Goal: Task Accomplishment & Management: Manage account settings

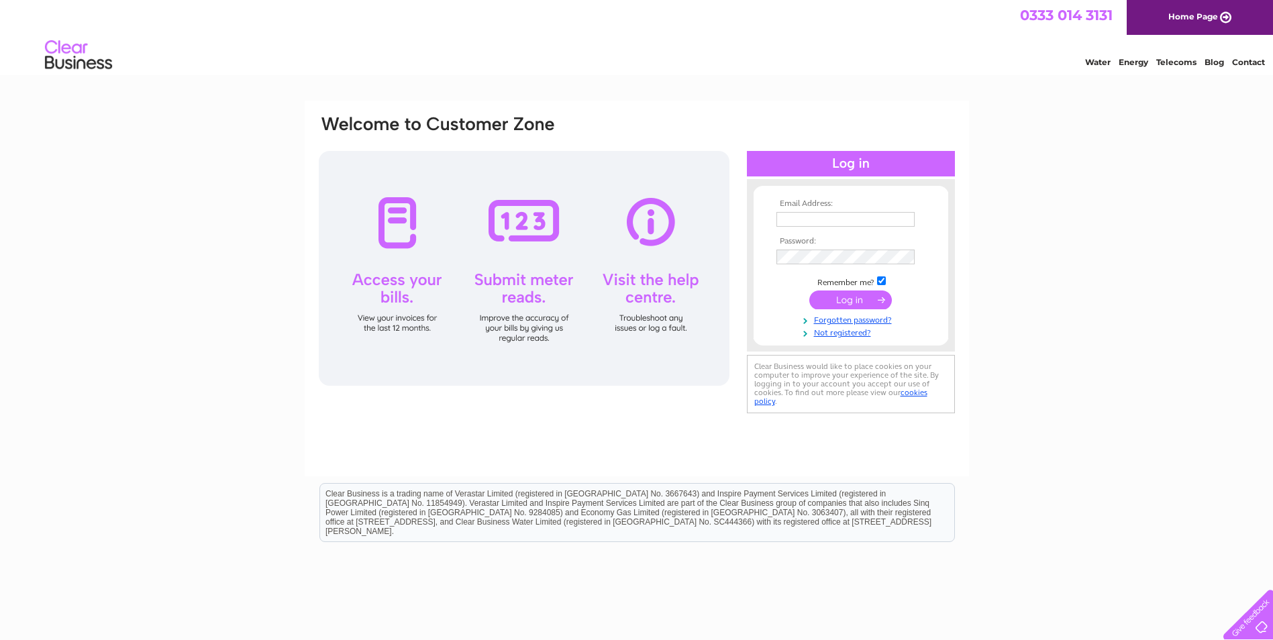
type input "psainty@airtemp-solutions.co.uk"
click at [865, 302] on input "submit" at bounding box center [850, 299] width 83 height 19
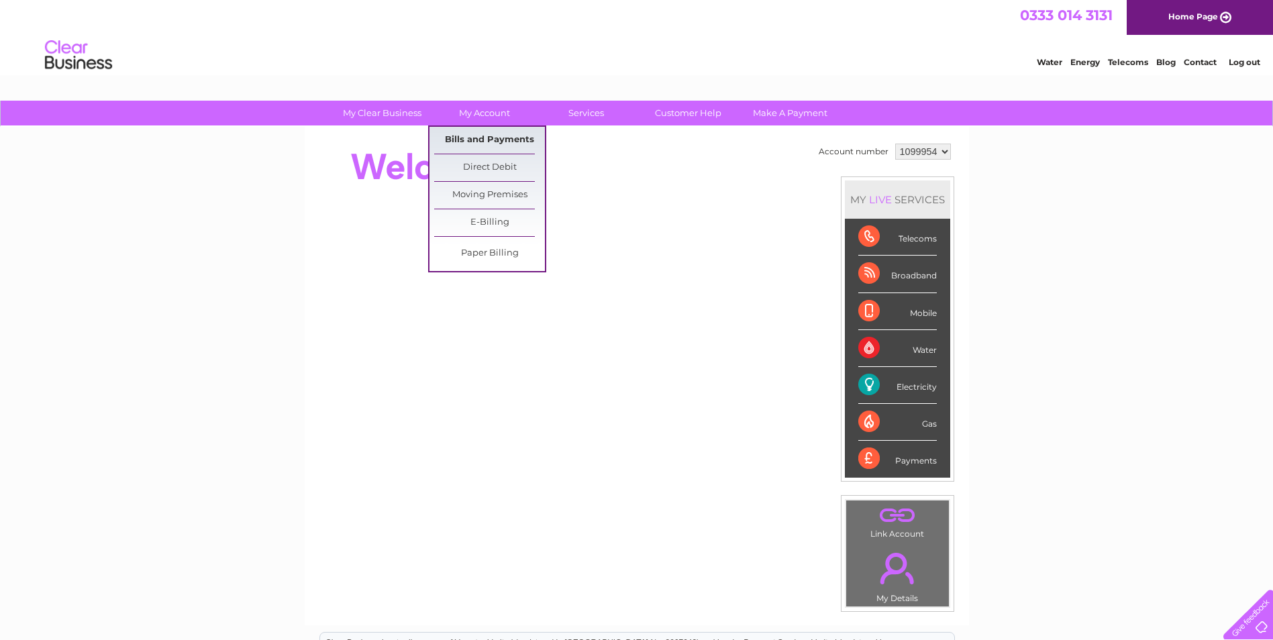
click at [478, 136] on link "Bills and Payments" at bounding box center [489, 140] width 111 height 27
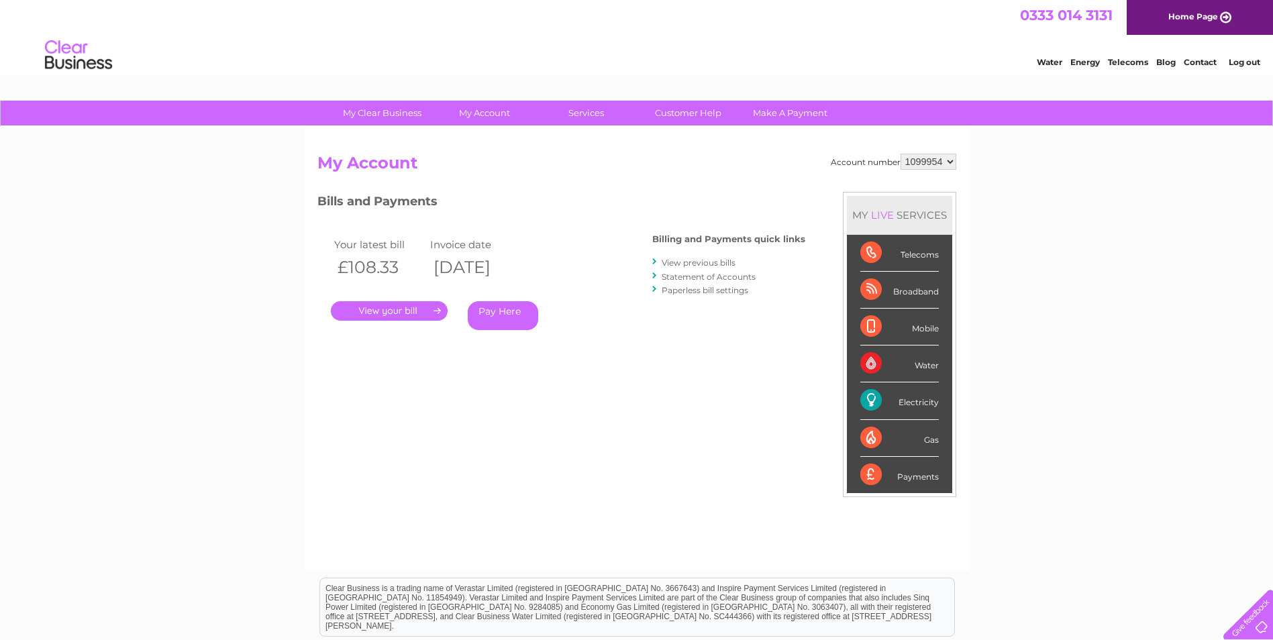
click at [423, 307] on link "." at bounding box center [389, 310] width 117 height 19
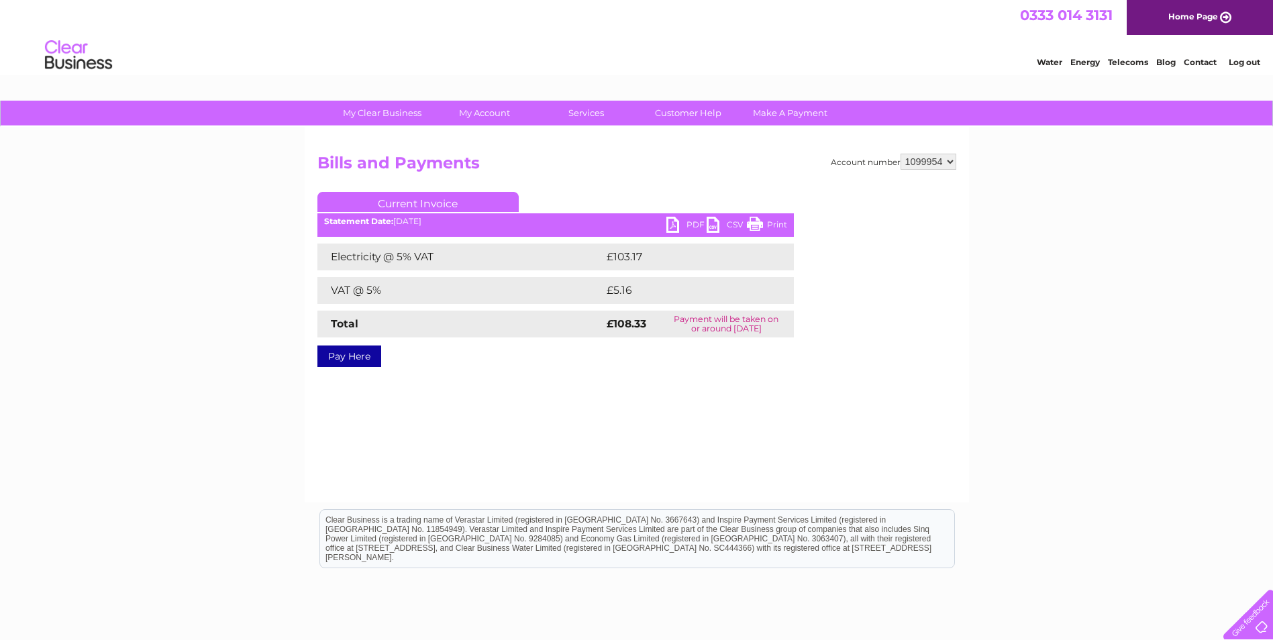
click at [673, 224] on link "PDF" at bounding box center [686, 226] width 40 height 19
